Goal: Navigation & Orientation: Understand site structure

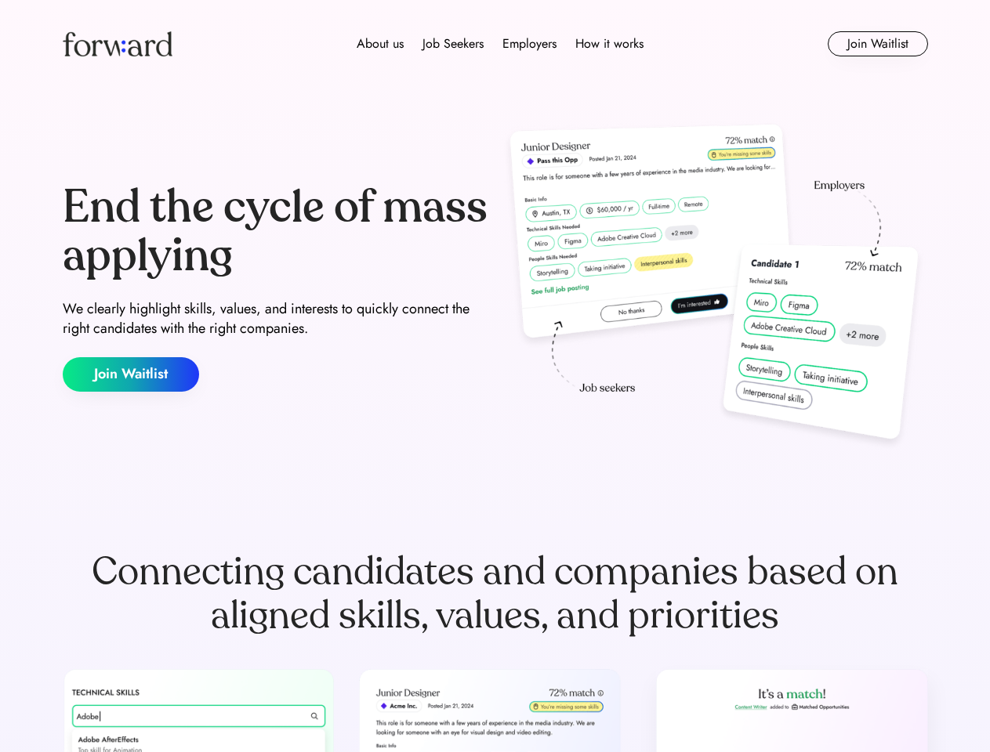
click at [494, 376] on div "End the cycle of mass applying We clearly highlight skills, values, and interes…" at bounding box center [495, 287] width 865 height 337
click at [495, 44] on div "About us Job Seekers Employers How it works" at bounding box center [499, 43] width 617 height 19
click at [118, 44] on img at bounding box center [118, 43] width 110 height 25
click at [500, 44] on div "About us Job Seekers Employers How it works" at bounding box center [499, 43] width 617 height 19
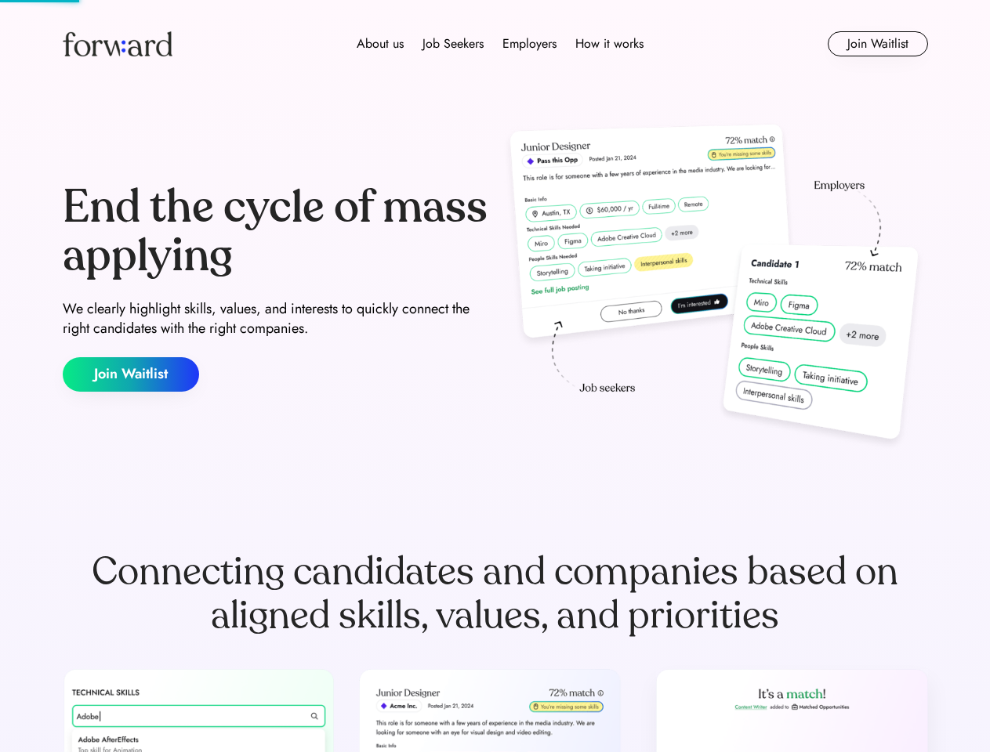
click at [380, 44] on div "About us" at bounding box center [379, 43] width 47 height 19
click at [453, 44] on div "Job Seekers" at bounding box center [452, 43] width 61 height 19
click at [529, 44] on div "Employers" at bounding box center [529, 43] width 54 height 19
click at [608, 44] on div "How it works" at bounding box center [609, 43] width 68 height 19
click at [877, 44] on button "Join Waitlist" at bounding box center [877, 43] width 100 height 25
